Goal: Navigation & Orientation: Find specific page/section

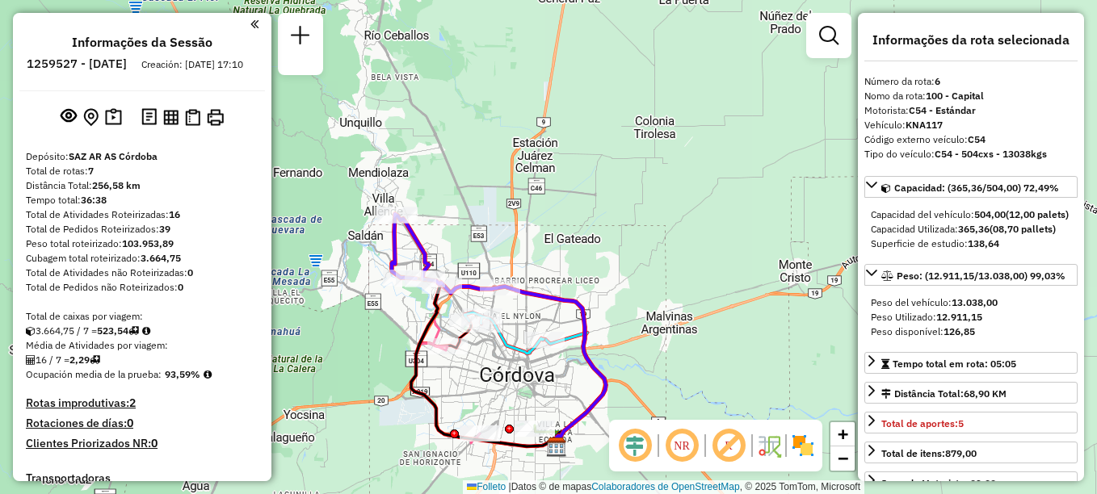
select select "**********"
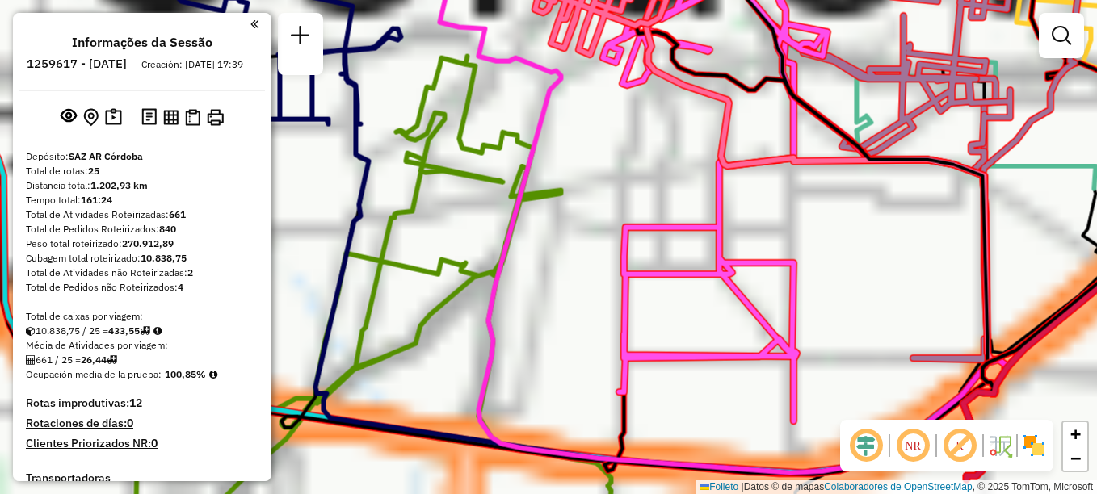
scroll to position [2373, 0]
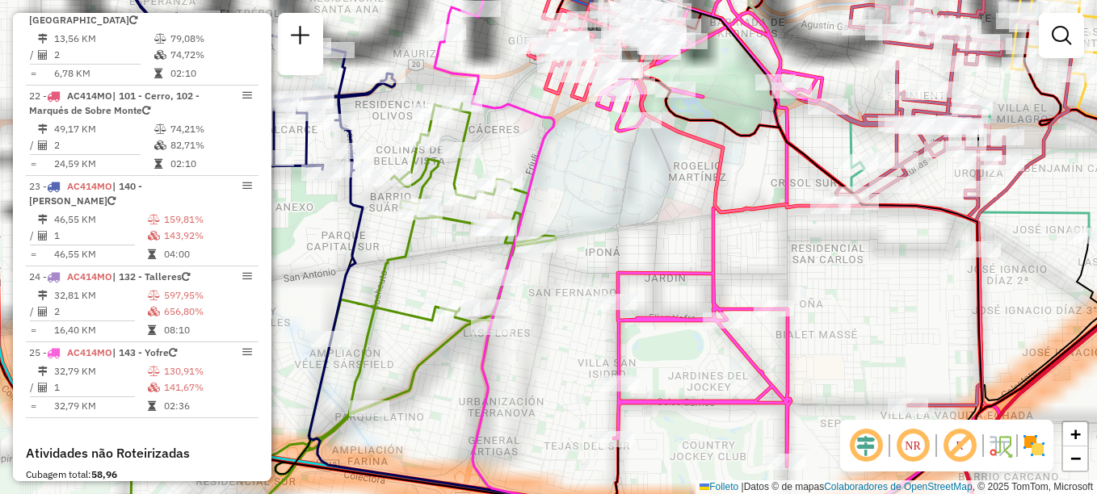
drag, startPoint x: 591, startPoint y: 147, endPoint x: 586, endPoint y: 193, distance: 46.4
click at [586, 193] on div "Atividade não roteirizada 0000430799 - Veritier Lucas Tipo de cliente: 80 - Cho…" at bounding box center [548, 247] width 1097 height 494
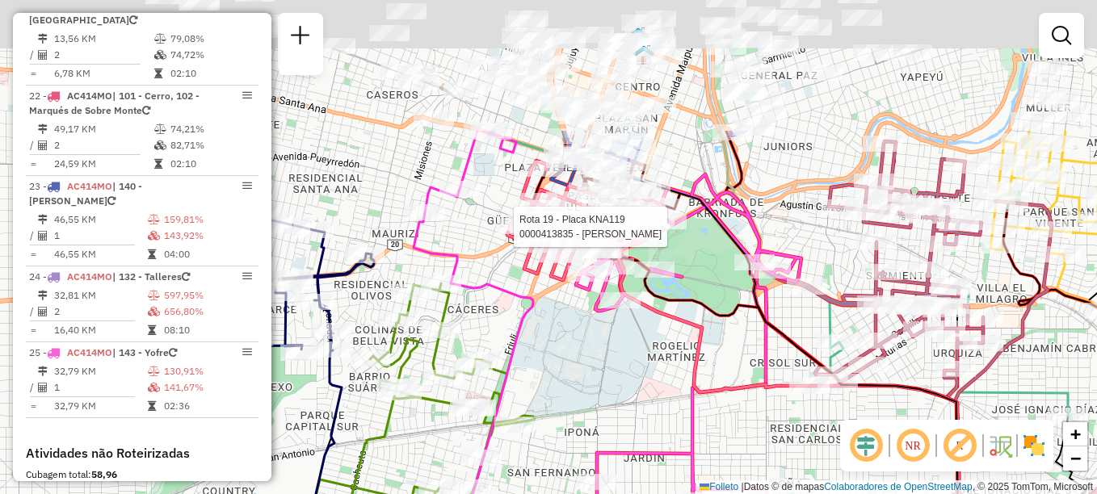
drag, startPoint x: 640, startPoint y: 55, endPoint x: 618, endPoint y: 237, distance: 183.1
click at [618, 235] on div at bounding box center [638, 227] width 40 height 16
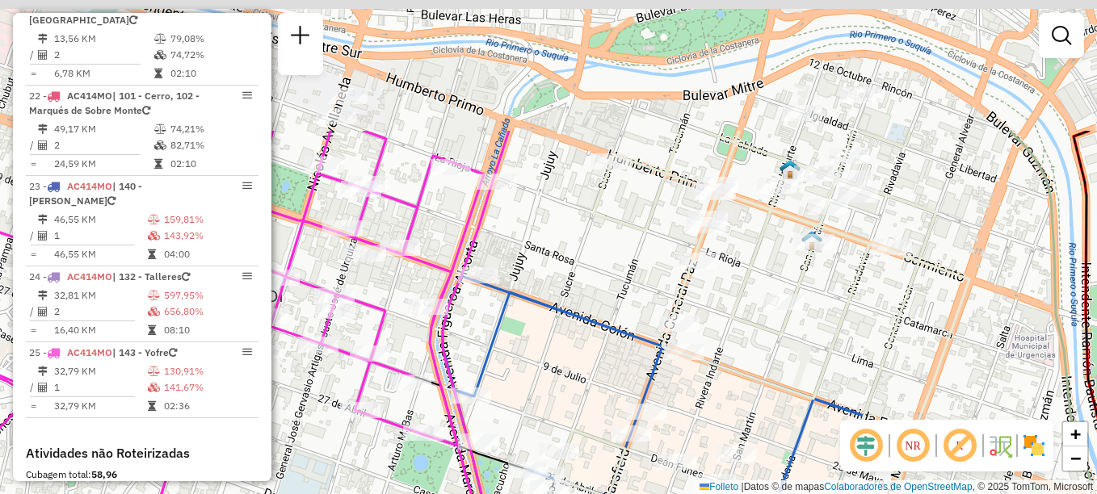
drag, startPoint x: 608, startPoint y: 229, endPoint x: 683, endPoint y: 300, distance: 103.5
click at [669, 317] on div "Rota 8 - Placa KIP437 0000463799 - Molina Marcos Ivan Rota 8 - Placa KIP437 000…" at bounding box center [548, 247] width 1097 height 494
